Goal: Find specific page/section: Find specific page/section

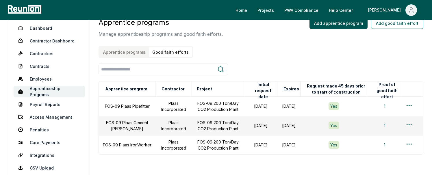
scroll to position [51, 0]
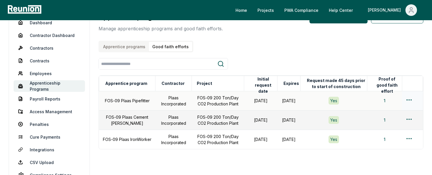
click at [410, 98] on html "Please visit us on your desktop We're working on making our marketplace mobile-…" at bounding box center [216, 76] width 432 height 255
click at [394, 120] on div "Edit" at bounding box center [399, 122] width 55 height 10
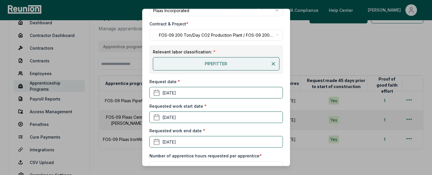
scroll to position [0, 0]
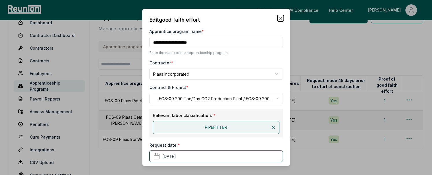
click at [279, 18] on icon "button" at bounding box center [280, 18] width 5 height 5
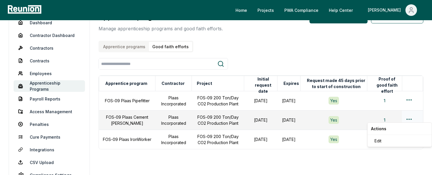
click at [410, 117] on html "Please visit us on your desktop We're working on making our marketplace mobile-…" at bounding box center [216, 76] width 432 height 255
click at [391, 140] on div "Edit" at bounding box center [399, 141] width 55 height 10
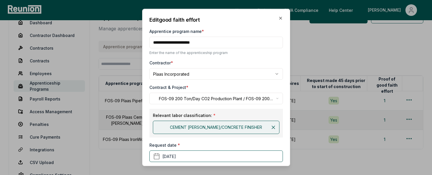
click at [279, 15] on div "**********" at bounding box center [216, 87] width 148 height 157
click at [281, 18] on icon "button" at bounding box center [280, 18] width 5 height 5
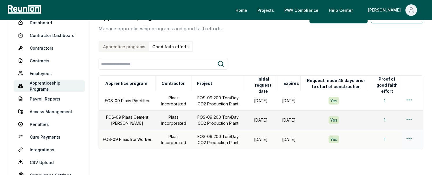
click at [407, 137] on html "Please visit us on your desktop We're working on making our marketplace mobile-…" at bounding box center [216, 76] width 432 height 255
click at [377, 161] on div "Edit" at bounding box center [399, 160] width 55 height 10
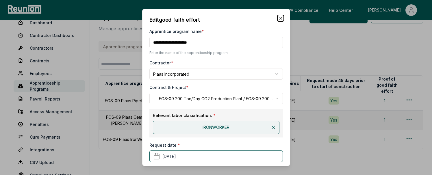
click at [281, 17] on icon "button" at bounding box center [280, 18] width 5 height 5
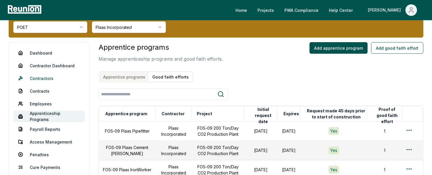
scroll to position [23, 0]
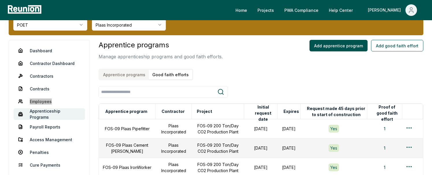
drag, startPoint x: 43, startPoint y: 101, endPoint x: 80, endPoint y: 11, distance: 97.6
click at [0, 0] on div "Home Projects PWA Compliance Help Center Archisha Admin sponsor override POET A…" at bounding box center [216, 104] width 432 height 255
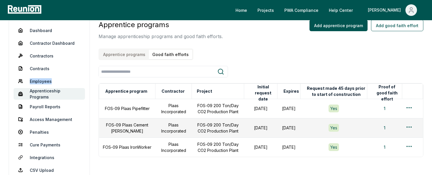
scroll to position [48, 0]
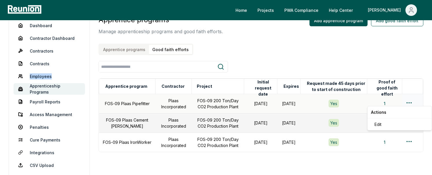
click at [411, 101] on html "Please visit us on your desktop We're working on making our marketplace mobile-…" at bounding box center [216, 79] width 432 height 255
click at [394, 124] on div "Edit" at bounding box center [399, 125] width 55 height 10
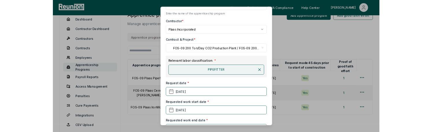
scroll to position [41, 0]
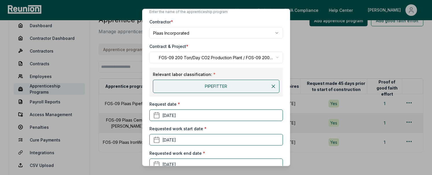
click at [214, 89] on div "PIPEFITTER" at bounding box center [216, 86] width 127 height 13
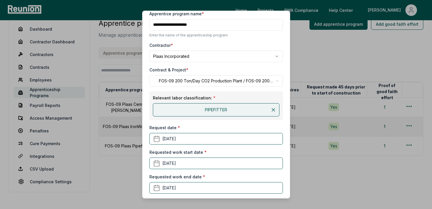
scroll to position [0, 0]
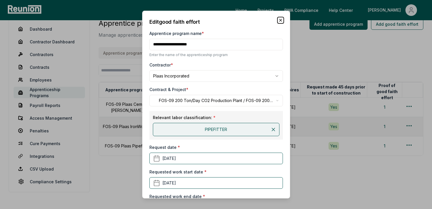
click at [282, 20] on icon "button" at bounding box center [280, 20] width 5 height 5
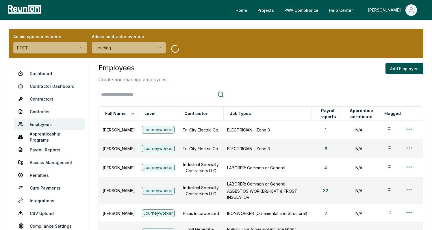
scroll to position [7, 0]
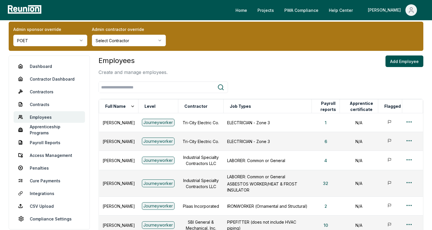
click at [147, 40] on html "Please visit us on your desktop We're working on making our marketplace mobile-…" at bounding box center [216, 192] width 432 height 398
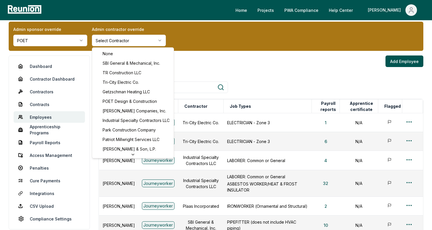
scroll to position [90, 0]
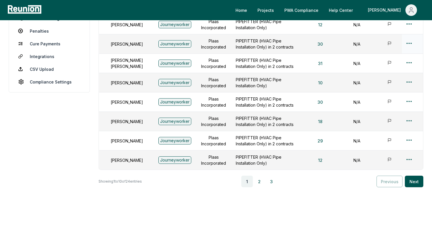
scroll to position [147, 0]
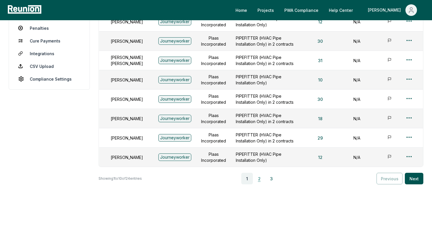
click at [258, 177] on button "2" at bounding box center [259, 179] width 12 height 12
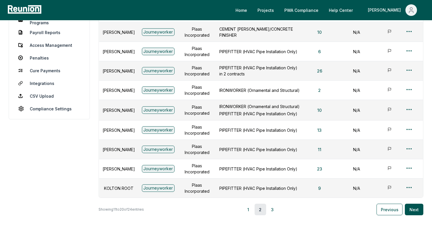
scroll to position [123, 0]
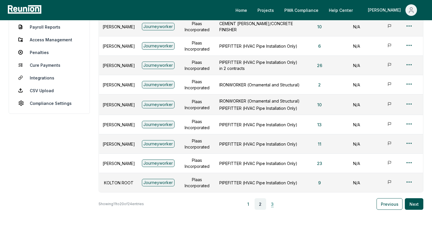
click at [273, 210] on button "3" at bounding box center [273, 204] width 12 height 12
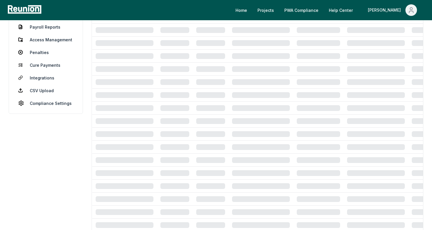
scroll to position [40, 0]
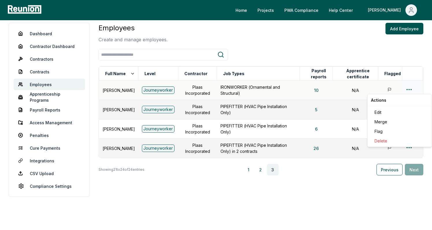
click at [410, 90] on html "Please visit us on your desktop We're working on making our marketplace mobile-…" at bounding box center [216, 95] width 432 height 270
click at [396, 112] on div "Edit" at bounding box center [399, 113] width 55 height 10
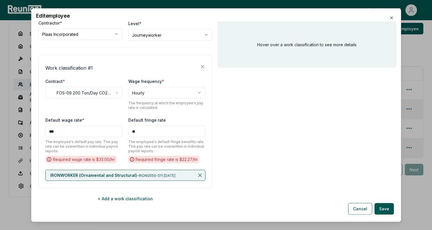
scroll to position [57, 0]
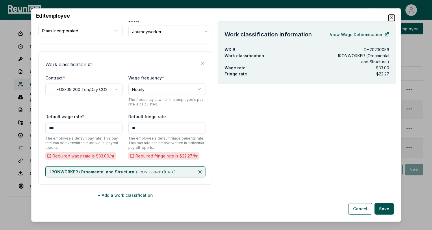
click at [391, 18] on icon "button" at bounding box center [391, 18] width 5 height 5
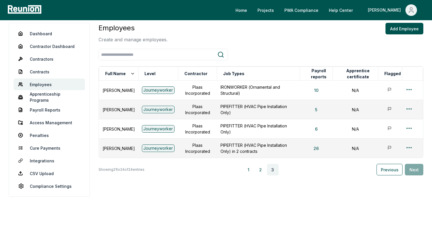
scroll to position [0, 0]
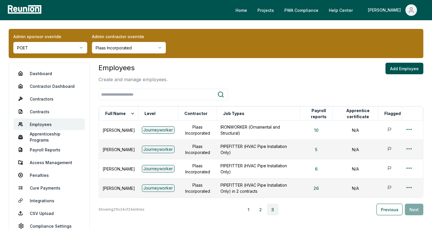
click at [54, 49] on html "Please visit us on your desktop We're working on making our marketplace mobile-…" at bounding box center [216, 135] width 432 height 270
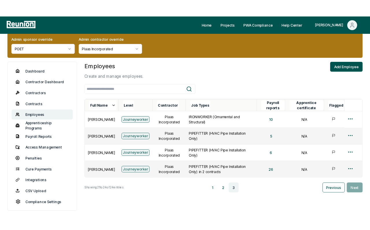
scroll to position [22, 0]
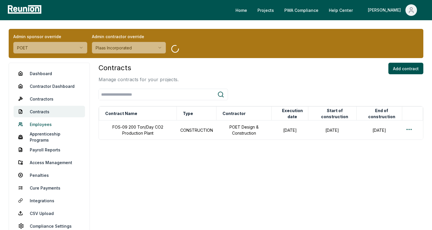
click at [45, 124] on link "Employees" at bounding box center [49, 124] width 71 height 12
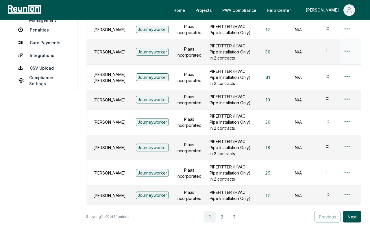
scroll to position [192, 0]
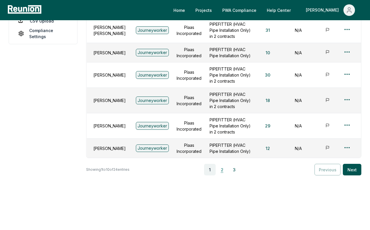
click at [225, 166] on button "2" at bounding box center [222, 170] width 12 height 12
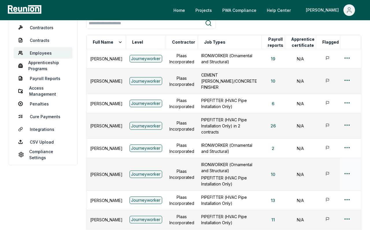
scroll to position [51, 0]
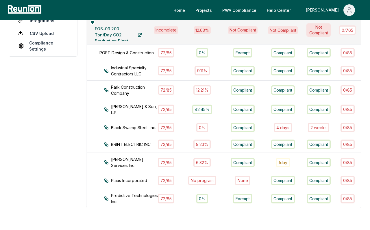
scroll to position [183, 0]
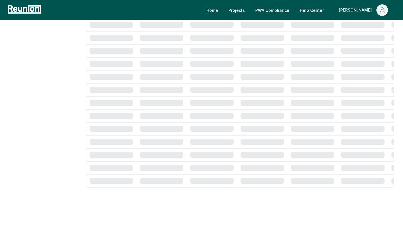
scroll to position [395, 0]
